Goal: Find specific page/section: Find specific page/section

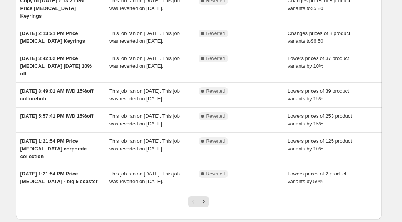
scroll to position [212, 0]
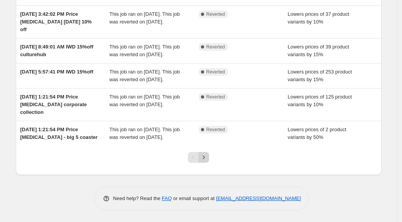
click at [206, 158] on icon "Next" at bounding box center [204, 157] width 8 height 8
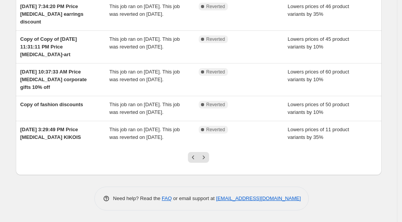
scroll to position [250, 0]
click at [209, 158] on button "Next" at bounding box center [203, 157] width 11 height 11
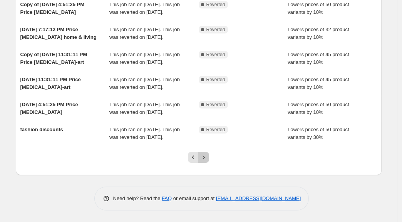
click at [209, 154] on button "Next" at bounding box center [203, 157] width 11 height 11
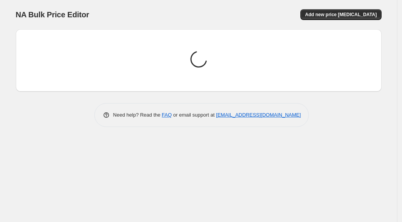
scroll to position [0, 0]
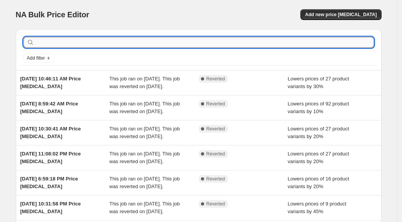
click at [137, 43] on input "text" at bounding box center [205, 42] width 338 height 11
type input "wholesale"
